Goal: Use online tool/utility: Utilize a website feature to perform a specific function

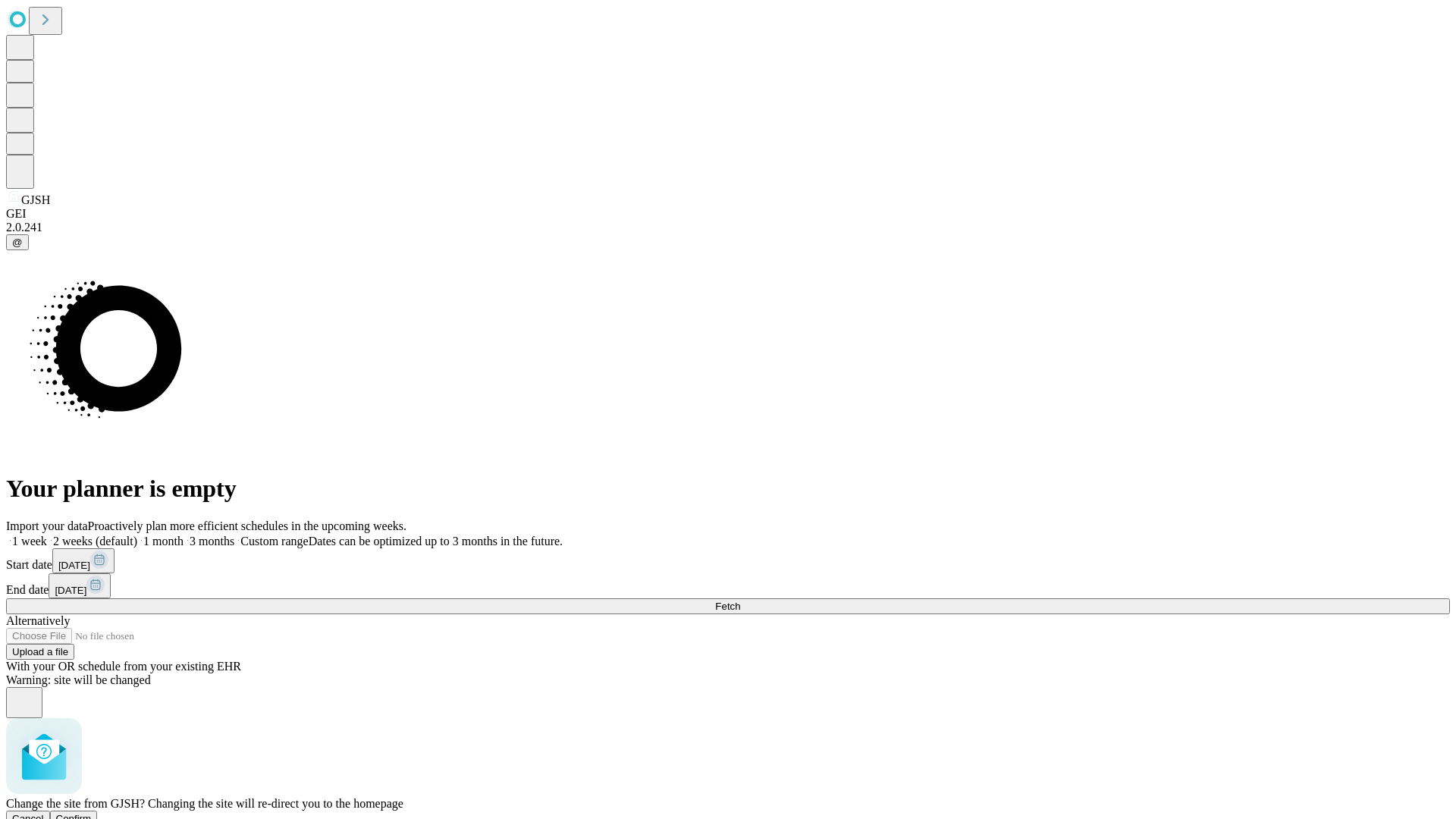
click at [92, 814] on span "Confirm" at bounding box center [74, 819] width 35 height 11
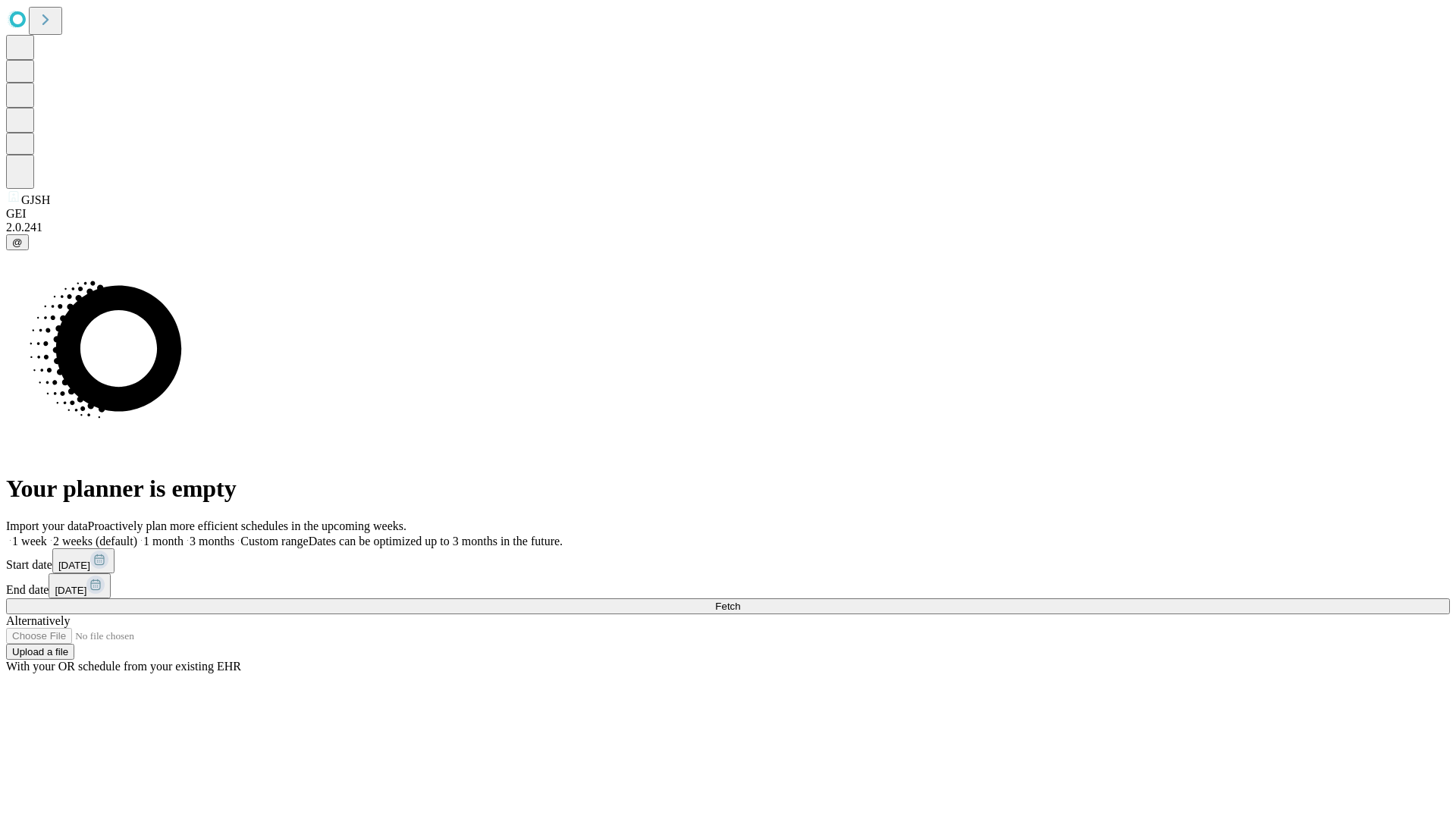
click at [47, 535] on label "1 week" at bounding box center [26, 541] width 41 height 13
click at [740, 601] on span "Fetch" at bounding box center [727, 606] width 25 height 11
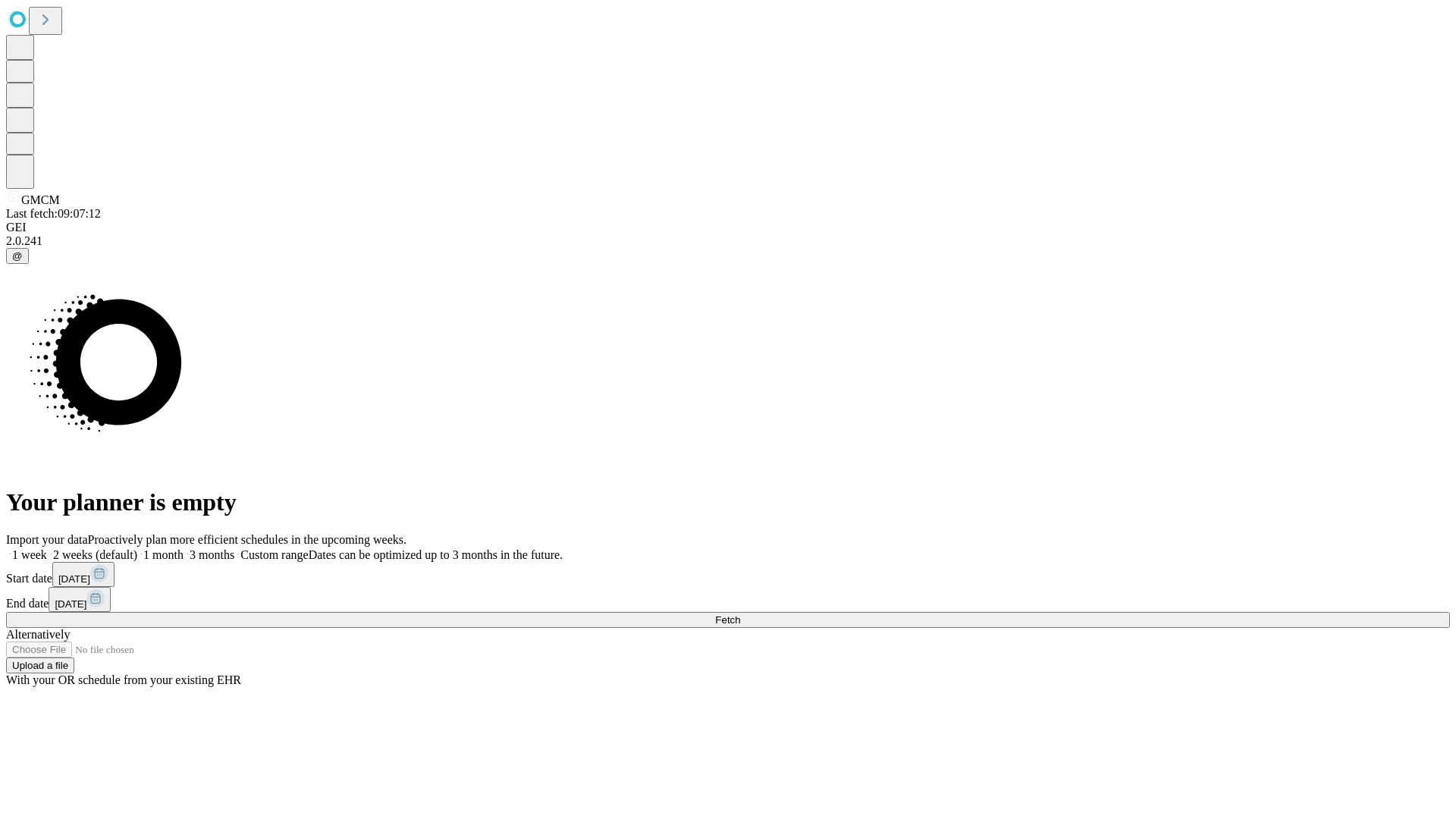
click at [47, 549] on label "1 week" at bounding box center [26, 555] width 41 height 13
click at [740, 615] on span "Fetch" at bounding box center [727, 620] width 25 height 11
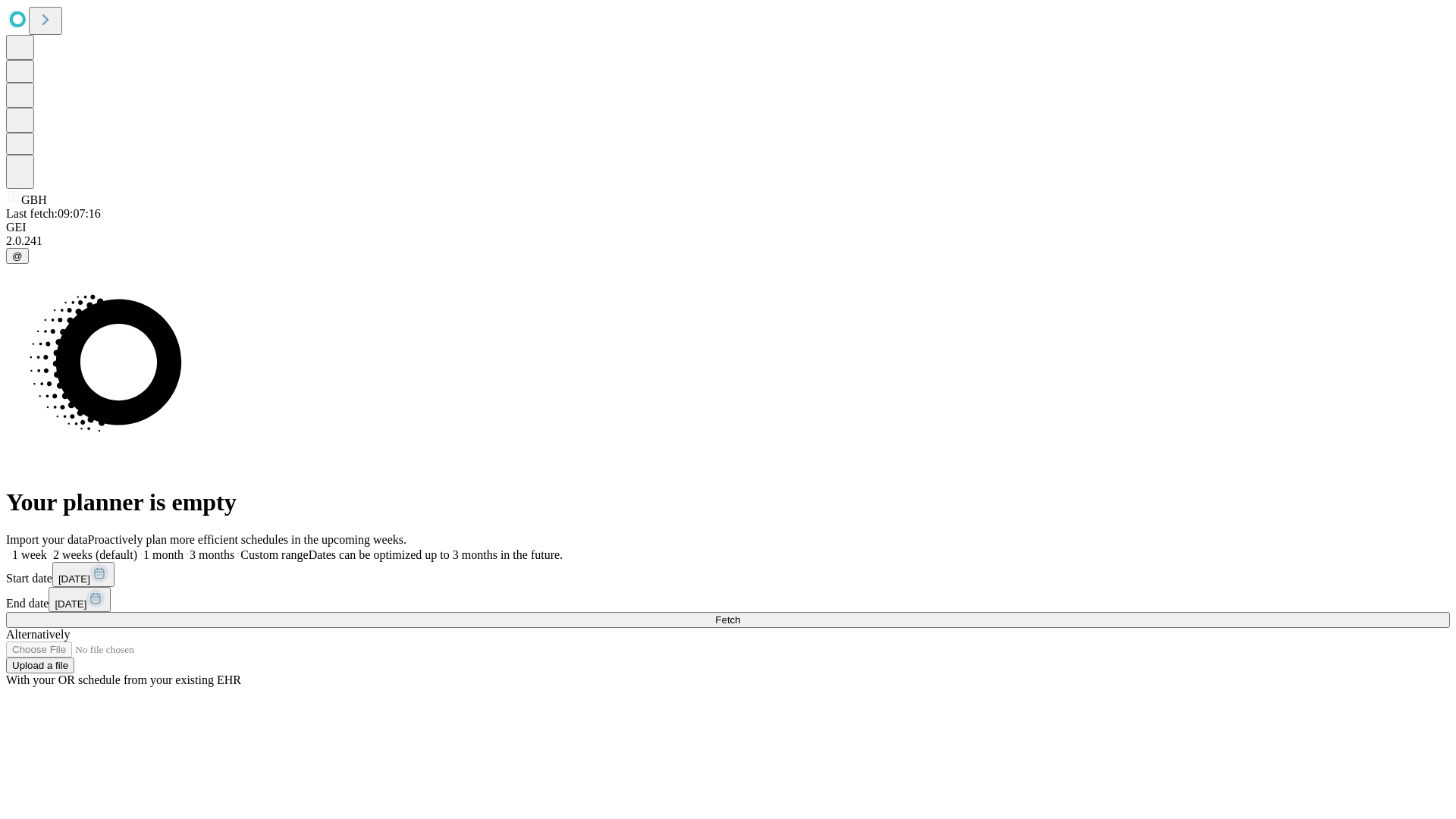
click at [47, 549] on label "1 week" at bounding box center [26, 555] width 41 height 13
click at [740, 615] on span "Fetch" at bounding box center [727, 620] width 25 height 11
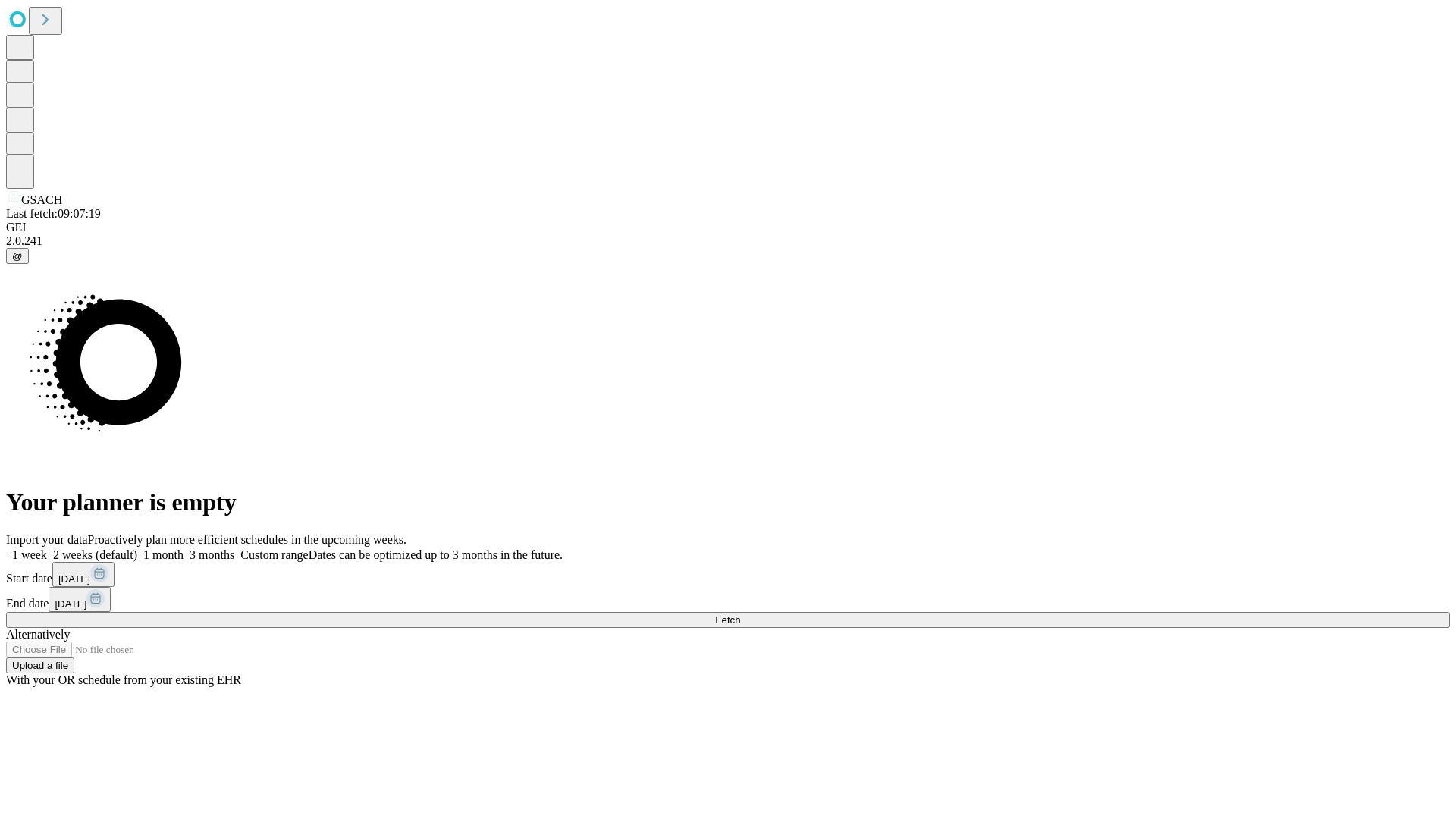
click at [47, 549] on label "1 week" at bounding box center [26, 555] width 41 height 13
click at [740, 615] on span "Fetch" at bounding box center [727, 620] width 25 height 11
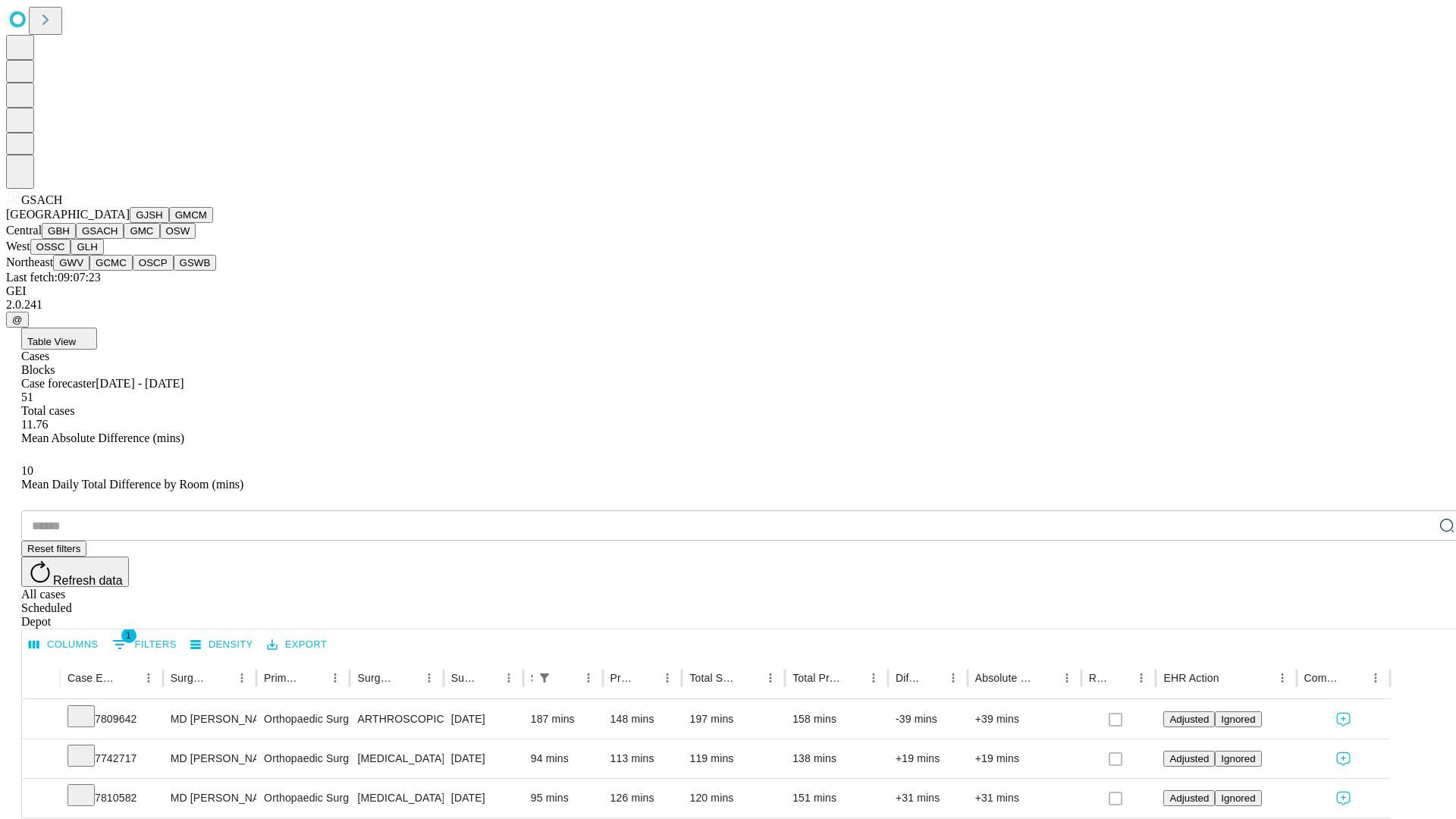
click at [123, 239] on button "GMC" at bounding box center [141, 231] width 35 height 16
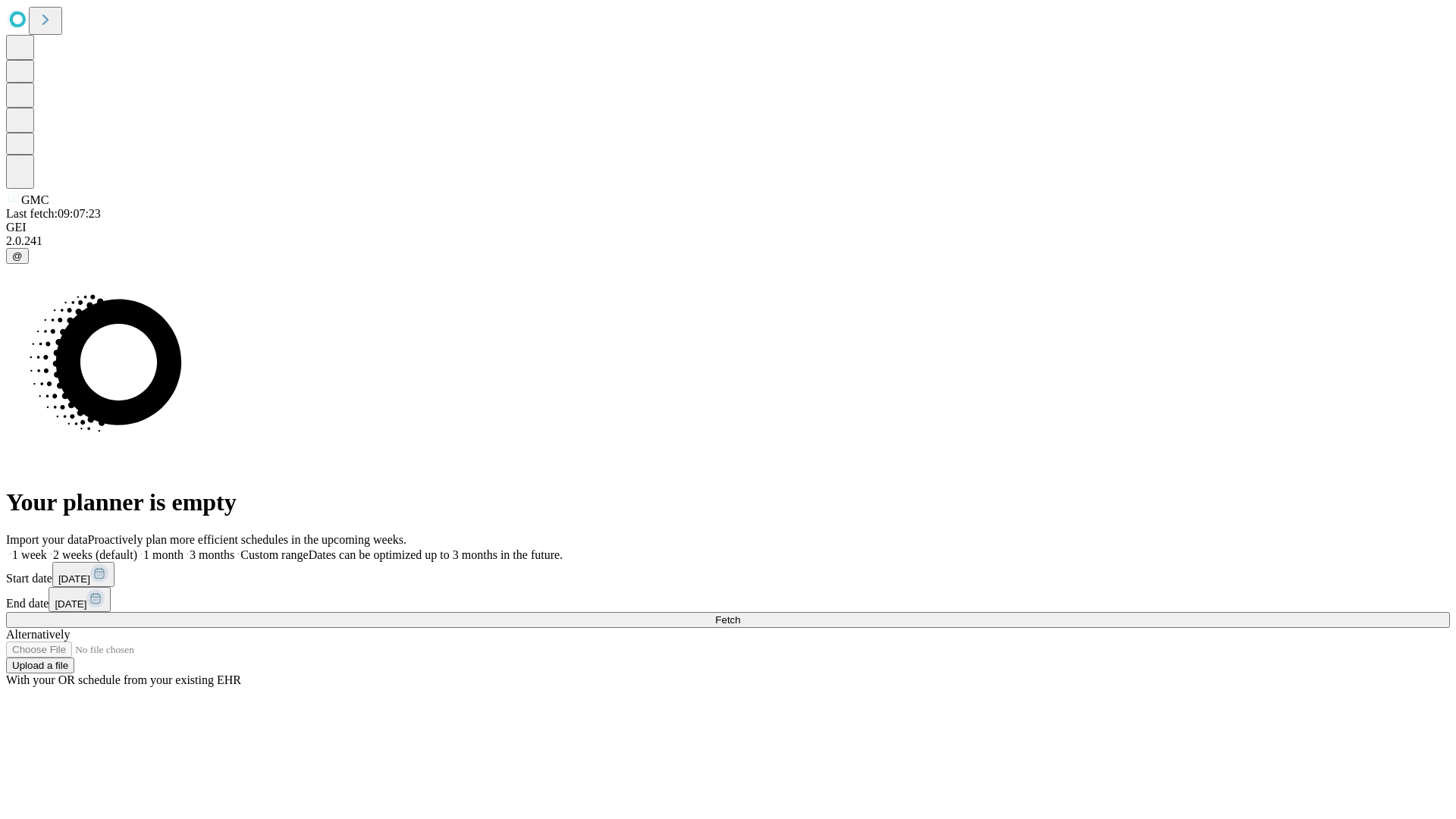
click at [47, 549] on label "1 week" at bounding box center [26, 555] width 41 height 13
click at [740, 615] on span "Fetch" at bounding box center [727, 620] width 25 height 11
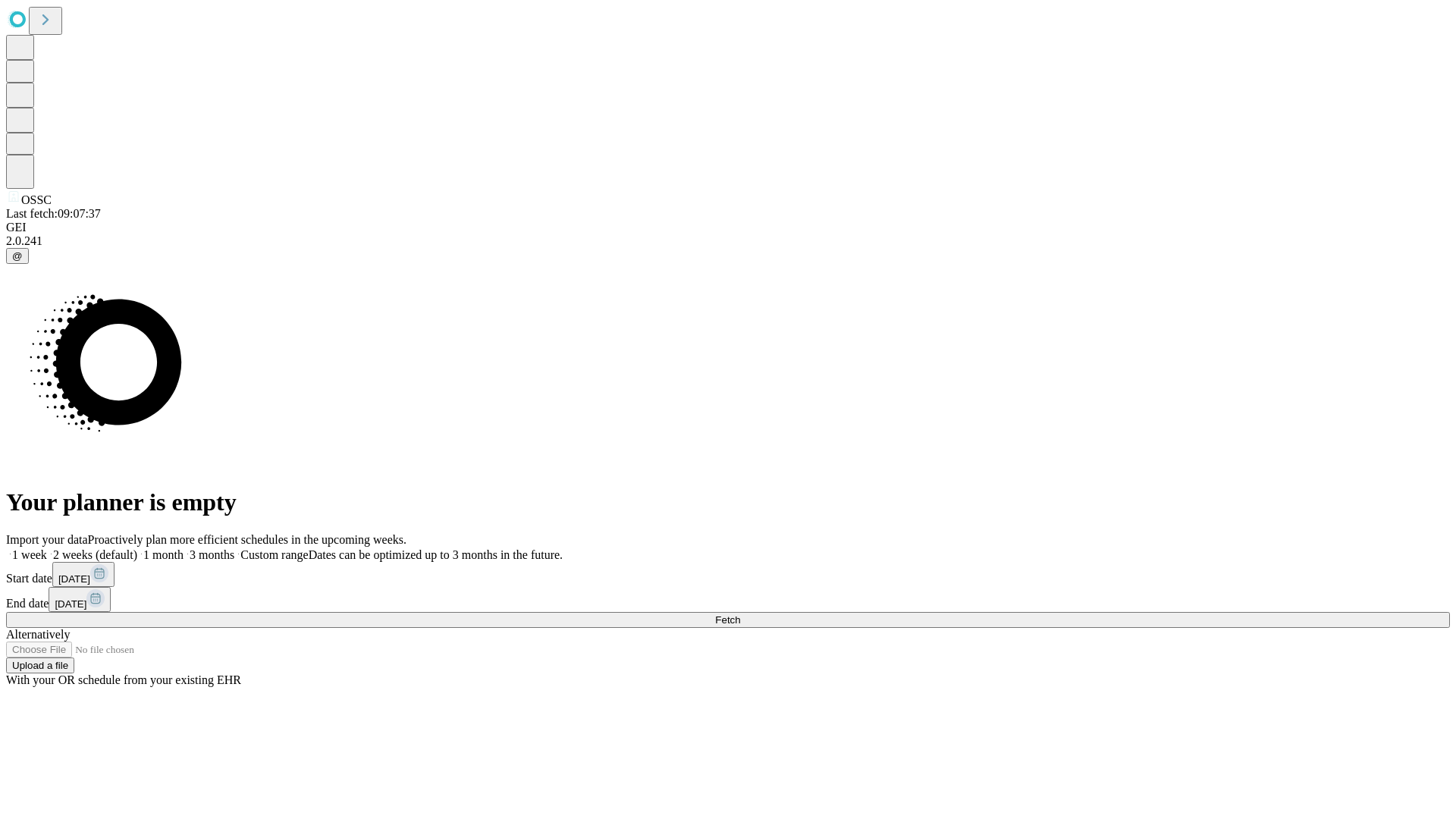
click at [740, 615] on span "Fetch" at bounding box center [727, 620] width 25 height 11
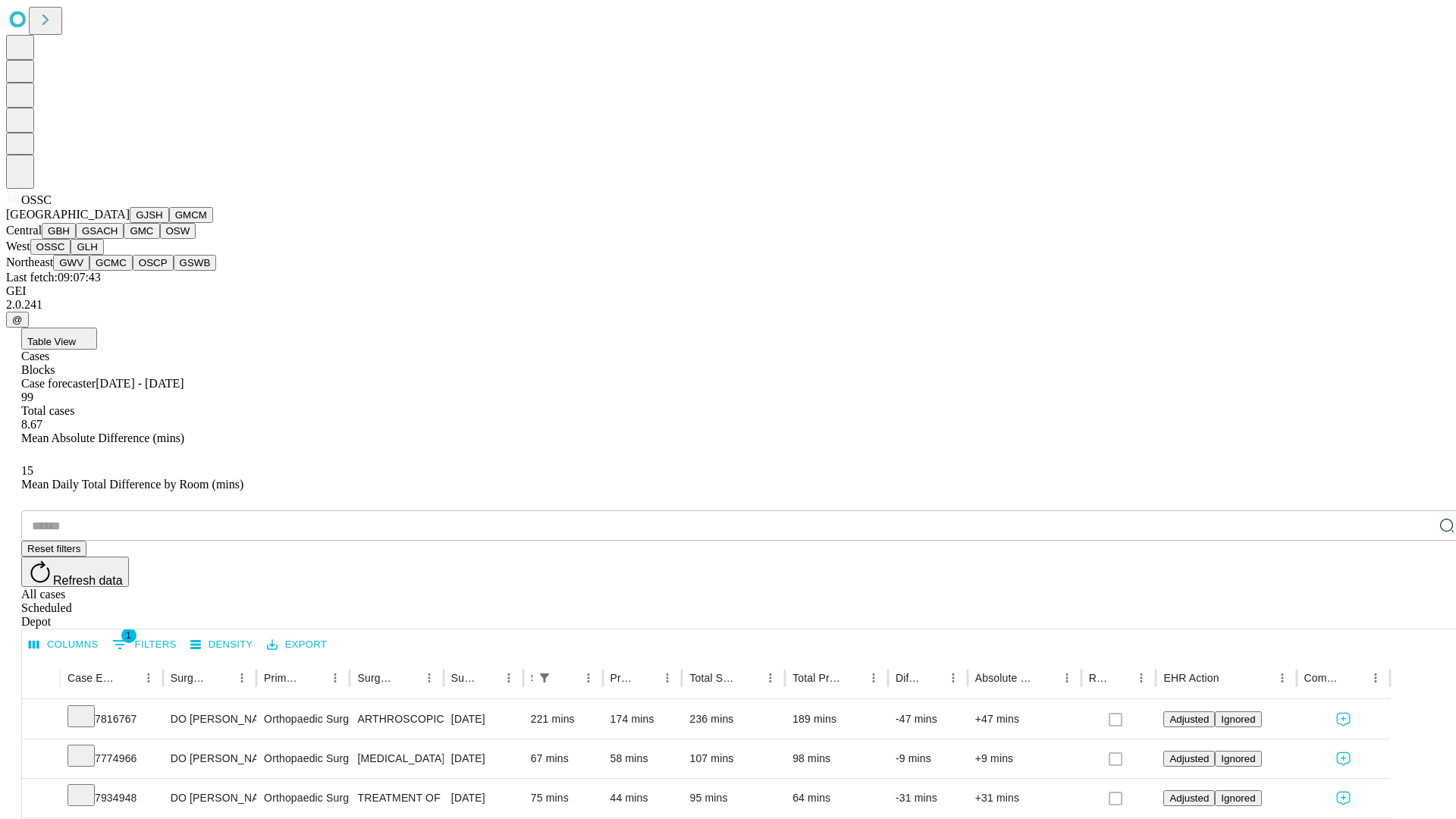
click at [103, 255] on button "GLH" at bounding box center [86, 247] width 33 height 16
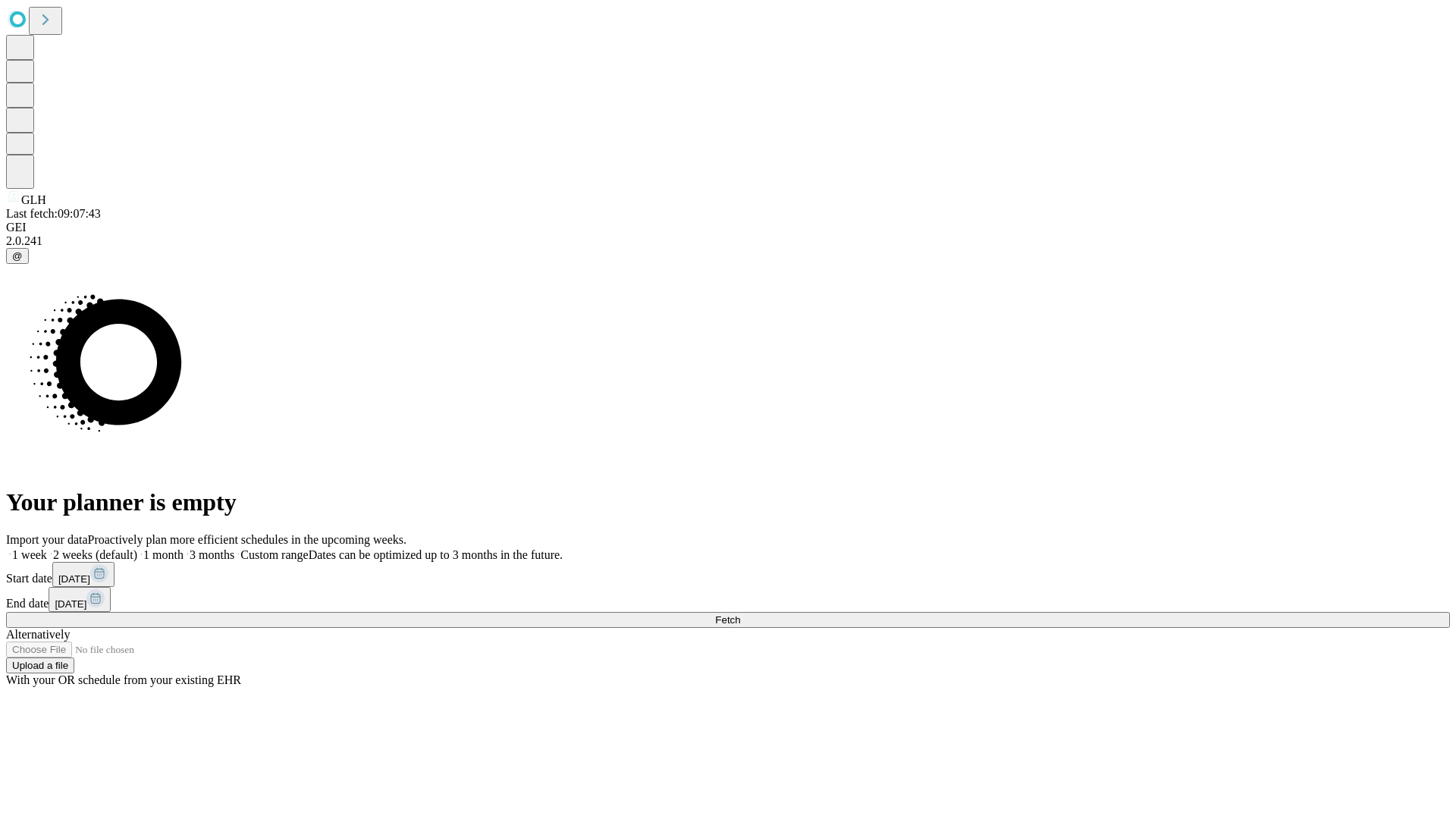
click at [47, 549] on label "1 week" at bounding box center [26, 555] width 41 height 13
click at [740, 615] on span "Fetch" at bounding box center [727, 620] width 25 height 11
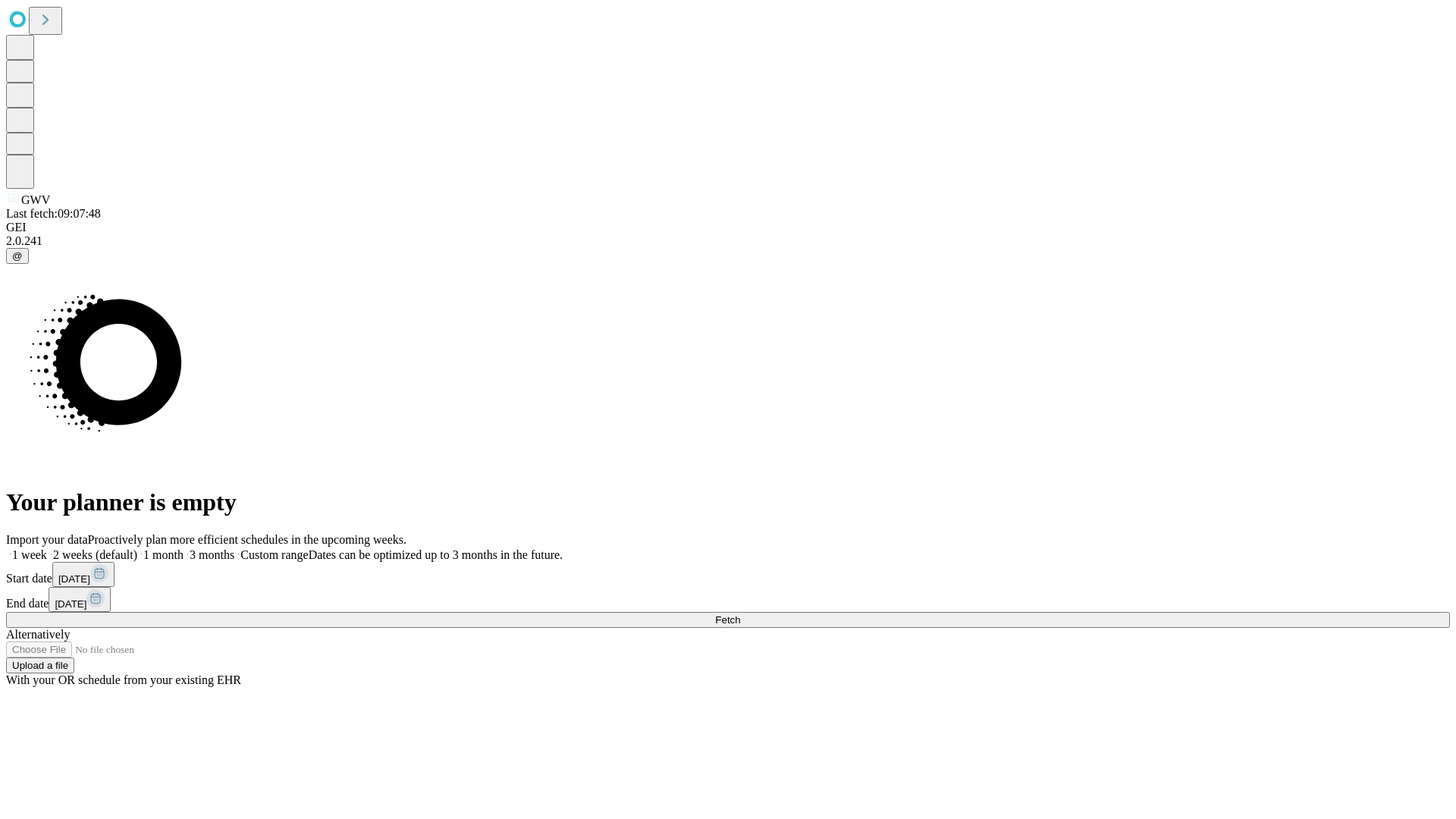
click at [47, 549] on label "1 week" at bounding box center [26, 555] width 41 height 13
click at [740, 615] on span "Fetch" at bounding box center [727, 620] width 25 height 11
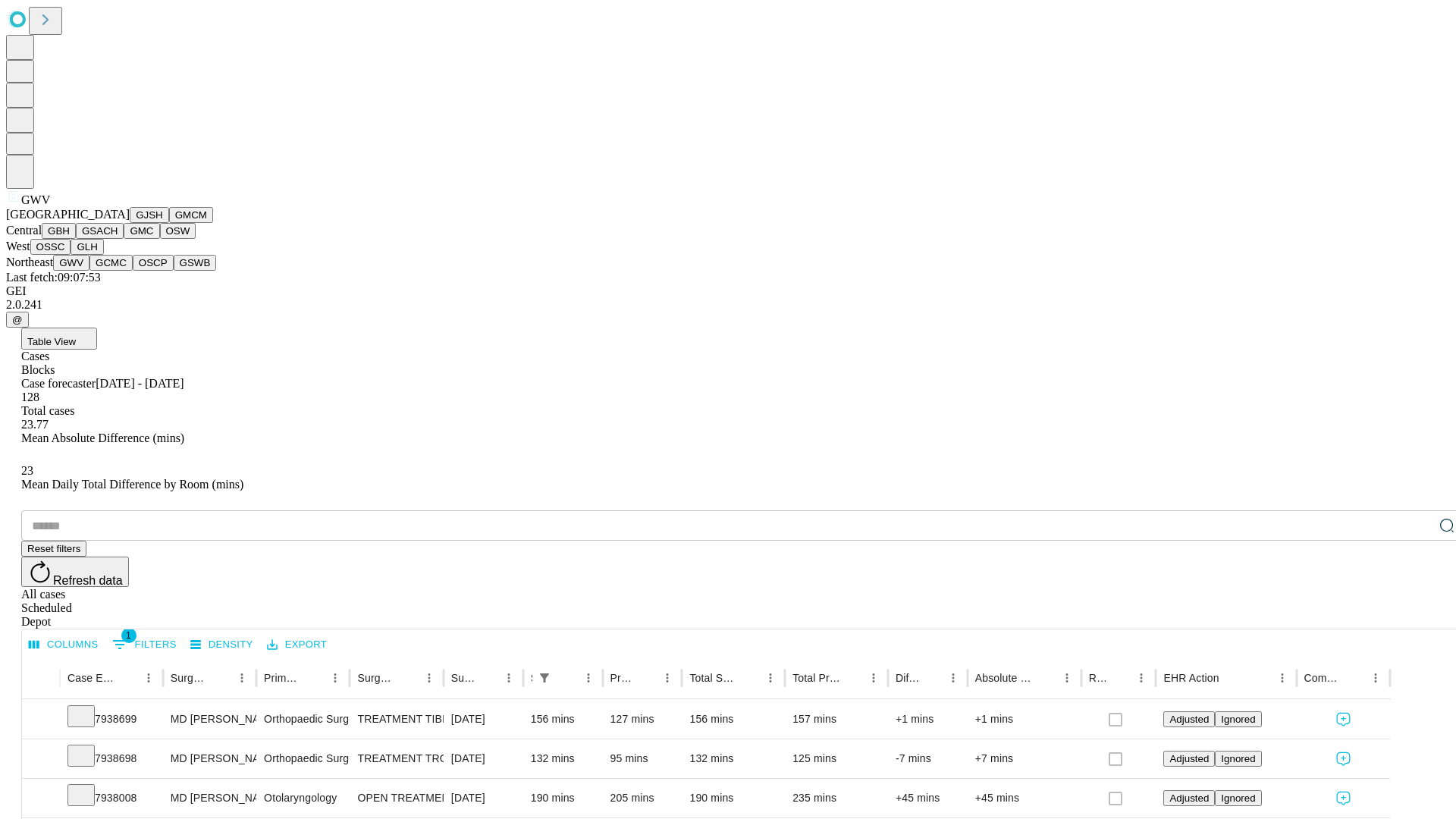
click at [118, 271] on button "GCMC" at bounding box center [111, 262] width 43 height 16
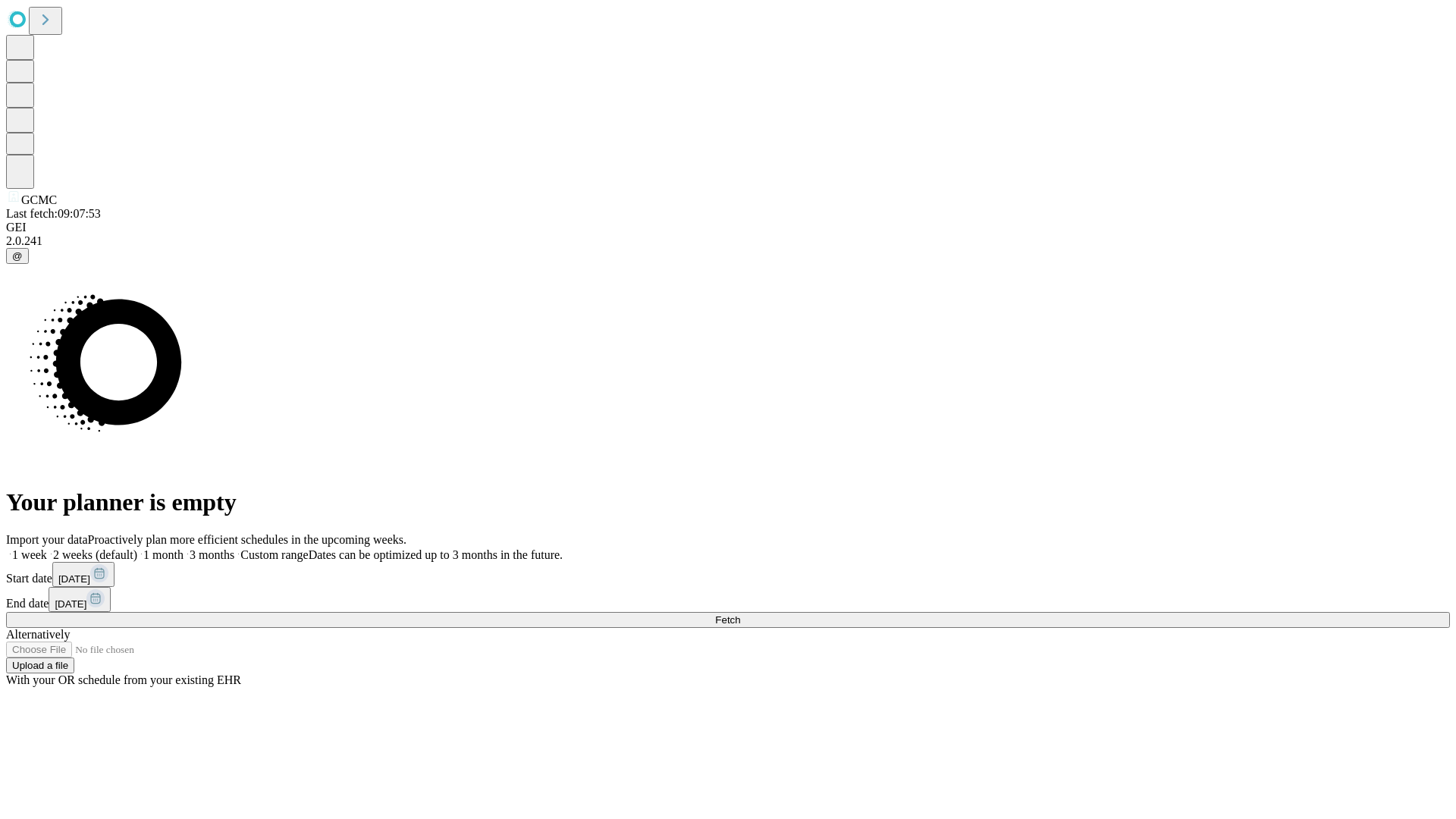
click at [47, 549] on label "1 week" at bounding box center [26, 555] width 41 height 13
click at [740, 615] on span "Fetch" at bounding box center [727, 620] width 25 height 11
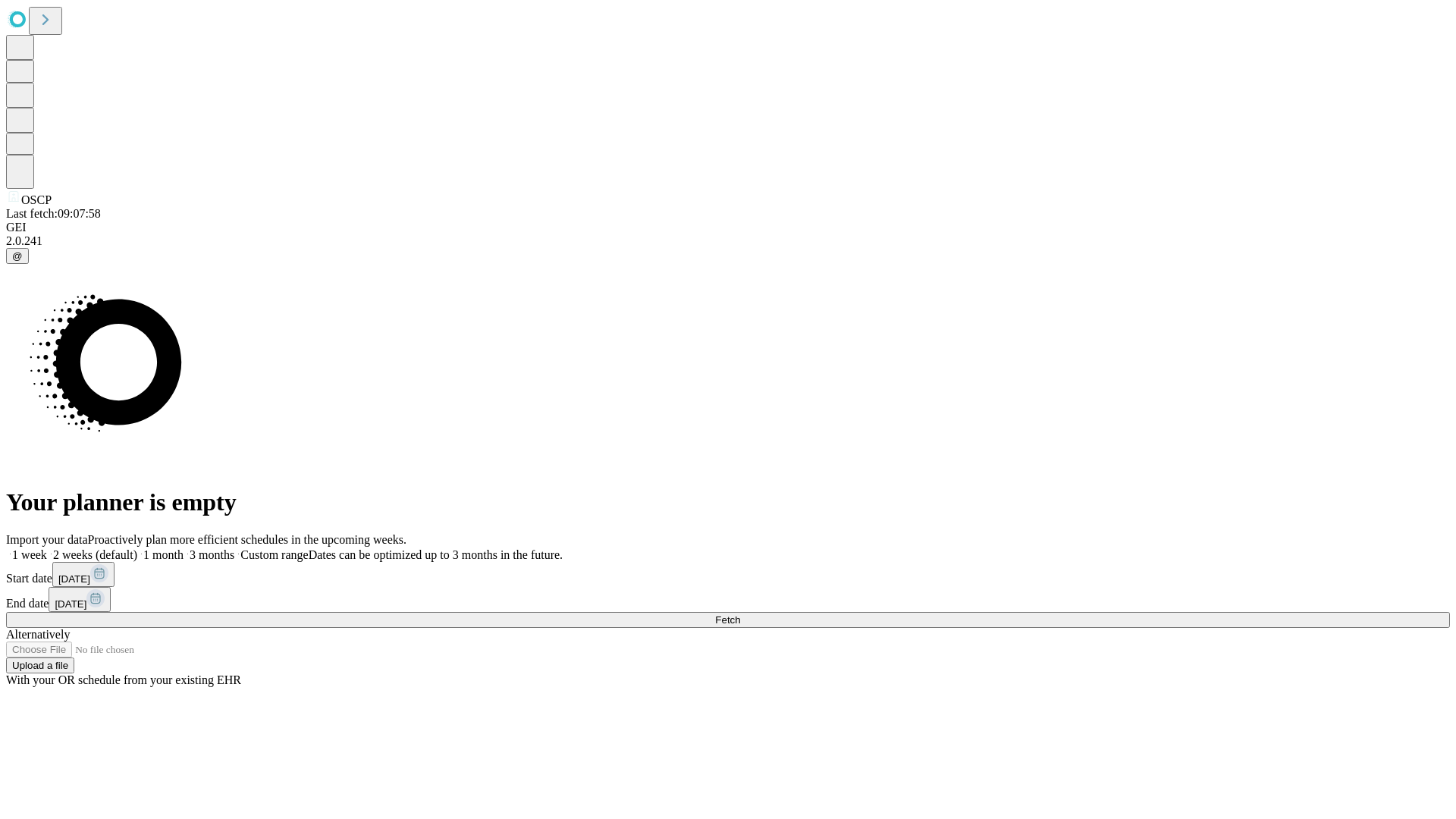
click at [47, 549] on label "1 week" at bounding box center [26, 555] width 41 height 13
click at [740, 615] on span "Fetch" at bounding box center [727, 620] width 25 height 11
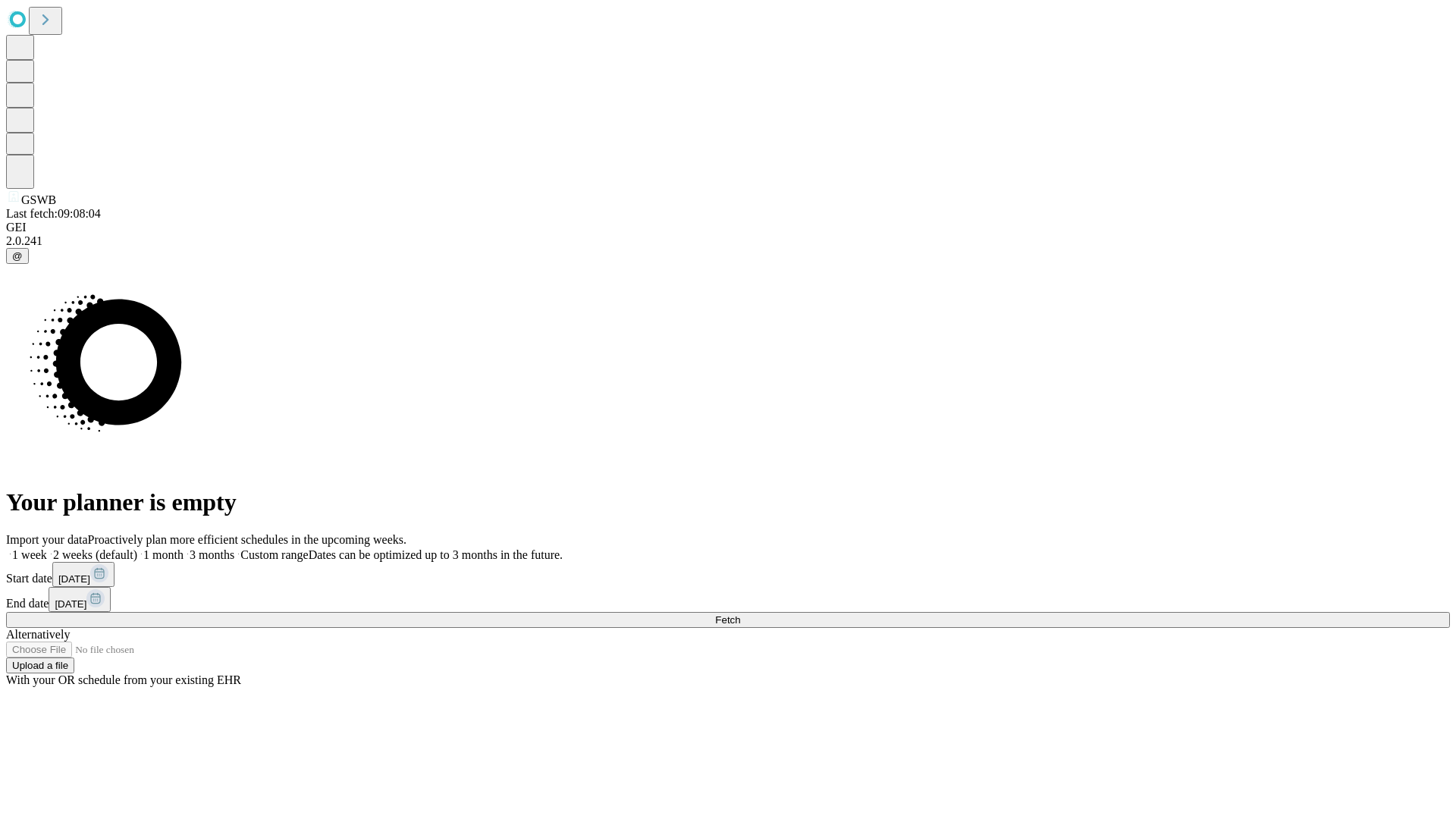
click at [47, 549] on label "1 week" at bounding box center [26, 555] width 41 height 13
click at [740, 615] on span "Fetch" at bounding box center [727, 620] width 25 height 11
